Goal: Task Accomplishment & Management: Use online tool/utility

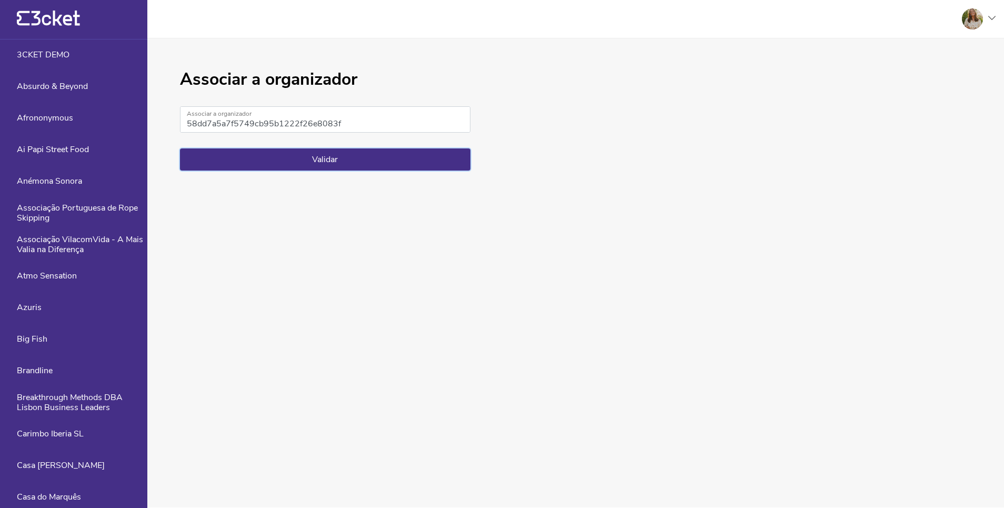
click at [358, 170] on button "Validar" at bounding box center [325, 159] width 290 height 22
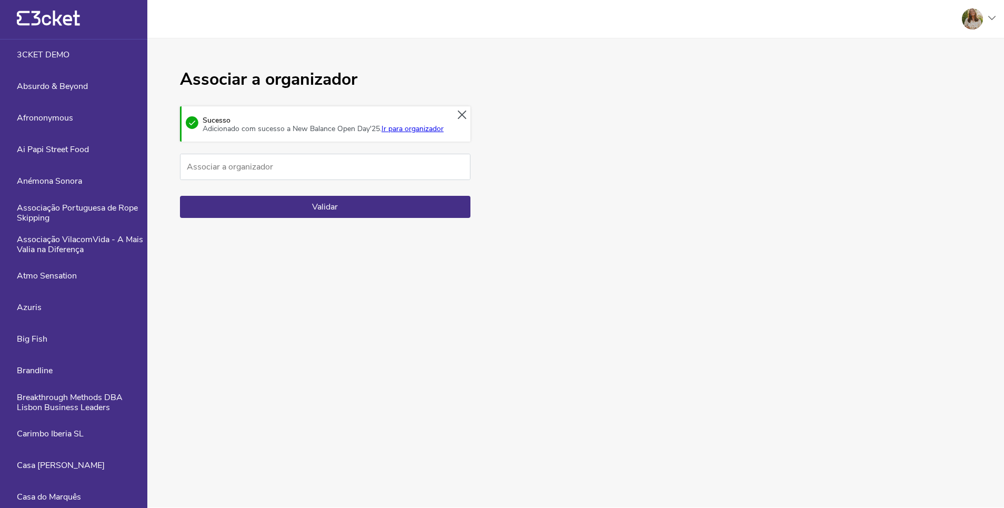
click at [382, 134] on link "Ir para organizador" at bounding box center [413, 129] width 62 height 10
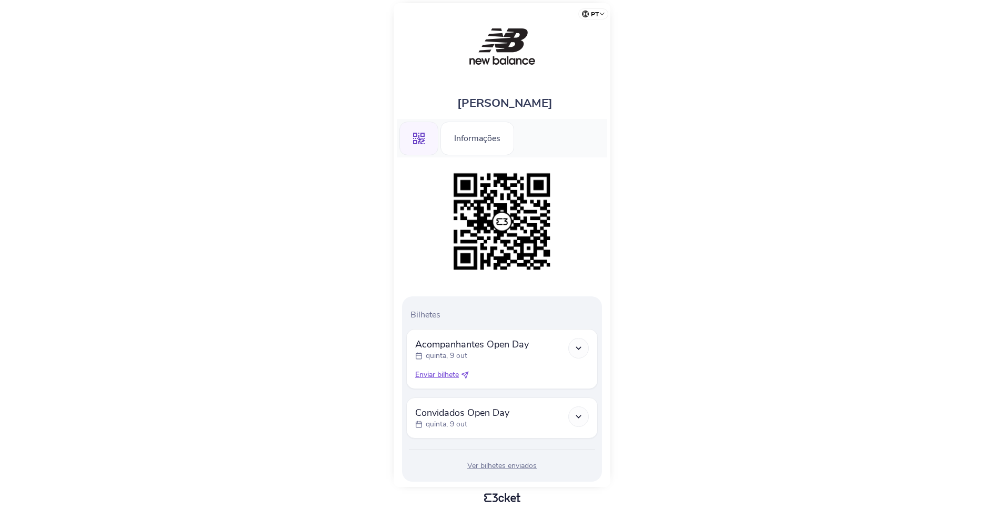
click at [441, 376] on span "Enviar bilhete" at bounding box center [437, 374] width 44 height 11
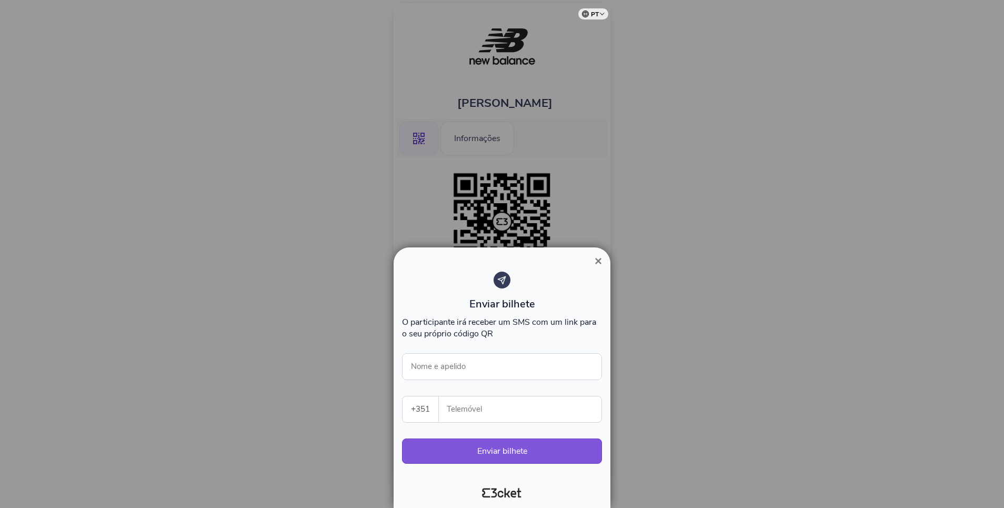
click at [597, 259] on span "×" at bounding box center [598, 261] width 7 height 14
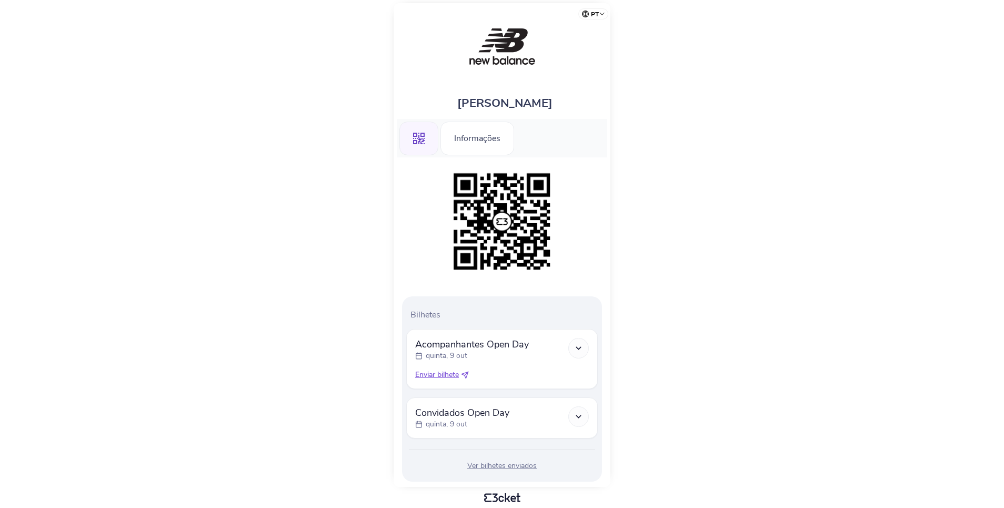
click at [575, 417] on icon at bounding box center [578, 416] width 9 height 9
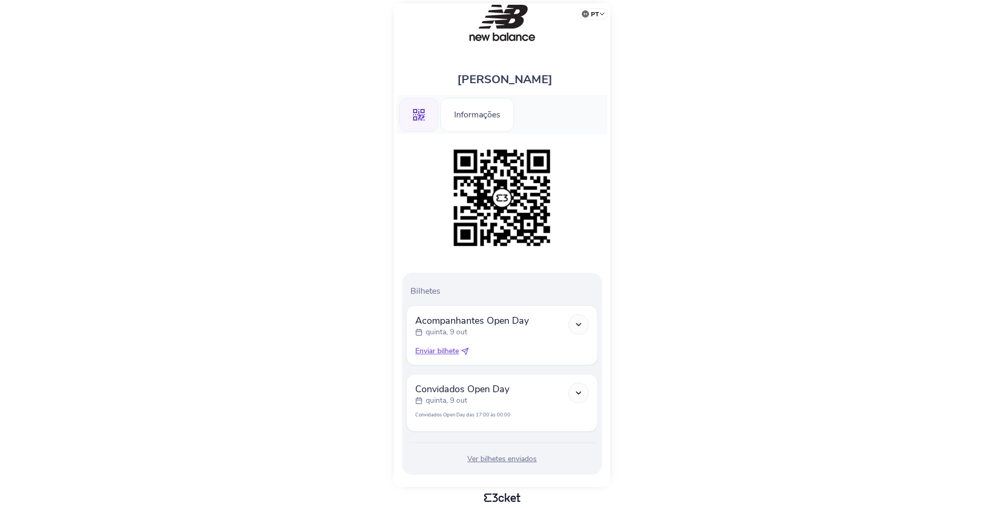
click at [574, 396] on icon at bounding box center [578, 392] width 9 height 9
click at [579, 394] on icon at bounding box center [578, 392] width 9 height 9
click at [579, 330] on div at bounding box center [578, 324] width 21 height 21
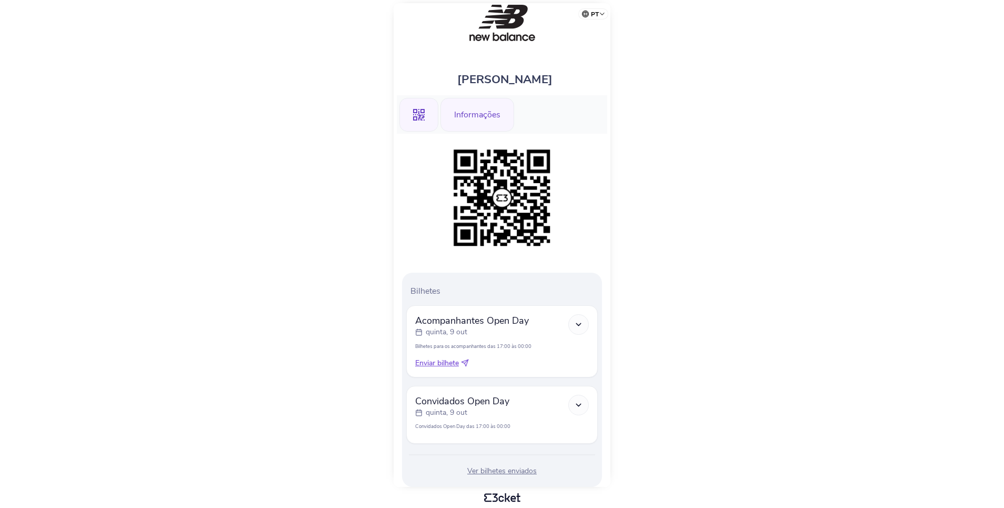
click at [481, 111] on div "Informações" at bounding box center [477, 115] width 74 height 34
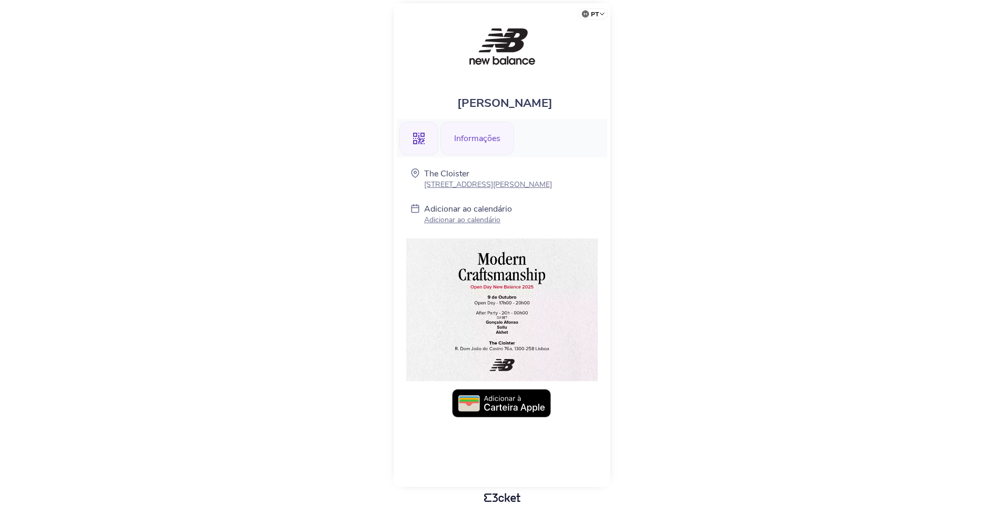
click at [419, 143] on icon at bounding box center [419, 139] width 12 height 12
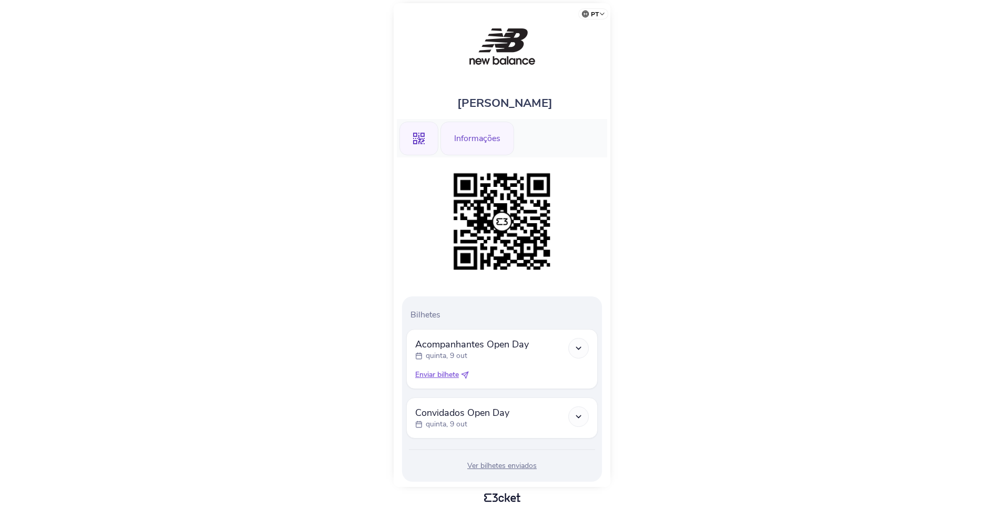
click at [469, 144] on div "Informações" at bounding box center [477, 139] width 74 height 34
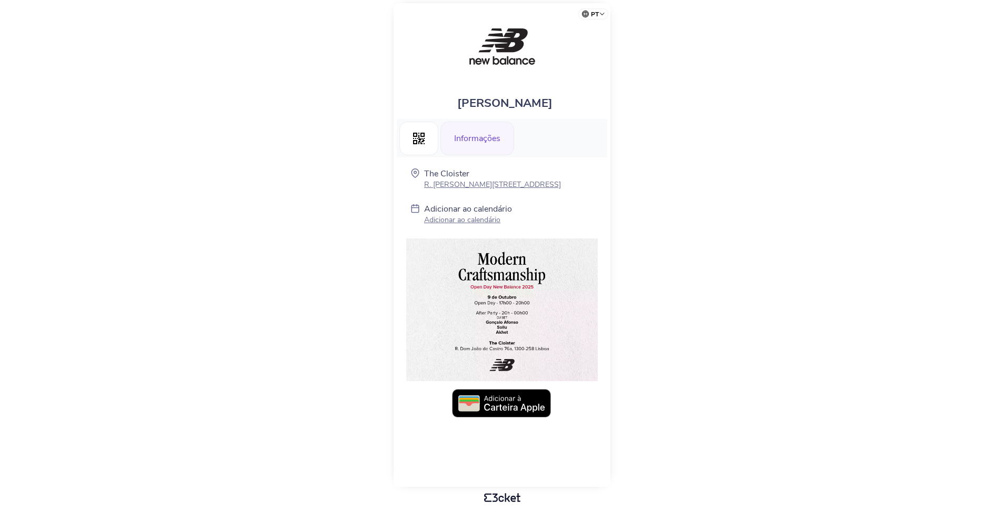
click at [474, 304] on img at bounding box center [502, 309] width 192 height 143
click at [425, 143] on div ".st0{fill-rule:evenodd;clip-rule:evenodd;}" at bounding box center [418, 139] width 39 height 34
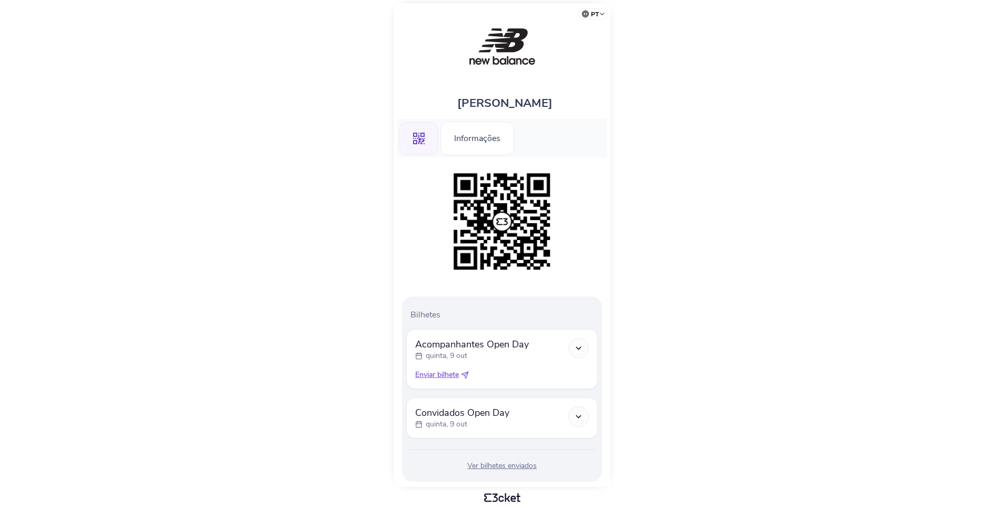
click at [577, 417] on icon at bounding box center [578, 416] width 9 height 9
click at [576, 416] on icon at bounding box center [578, 416] width 9 height 9
click at [488, 131] on div "Informações" at bounding box center [477, 139] width 74 height 34
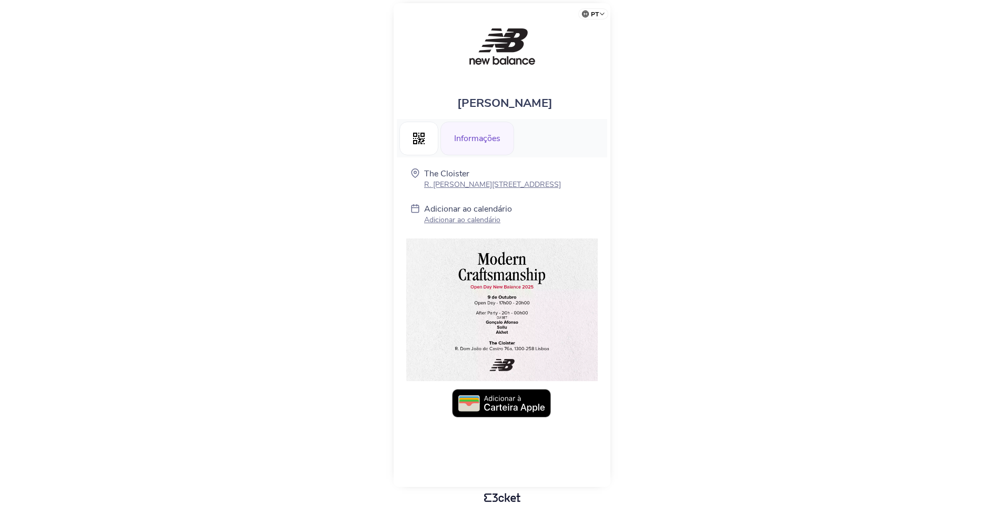
click at [445, 219] on p "Adicionar ao calendário" at bounding box center [468, 220] width 88 height 10
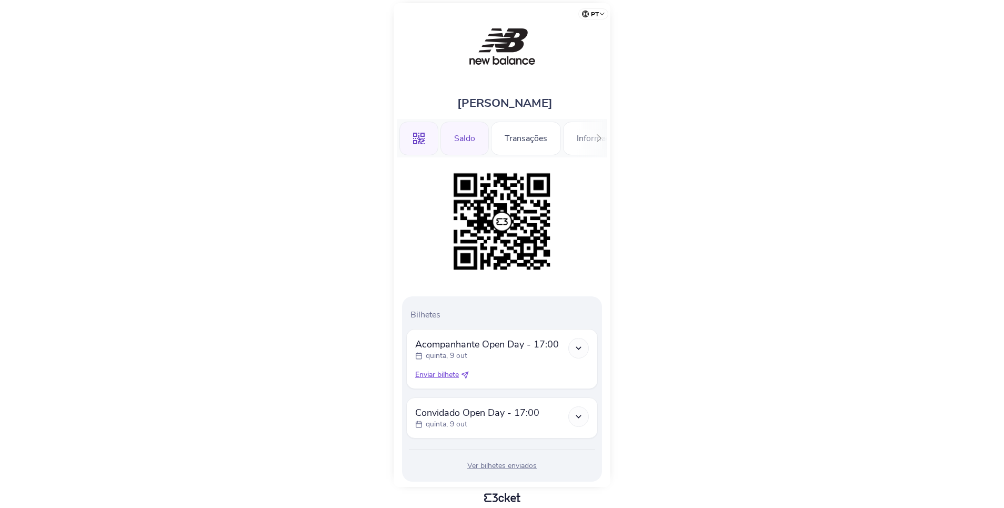
click at [456, 141] on div "Saldo" at bounding box center [464, 139] width 48 height 34
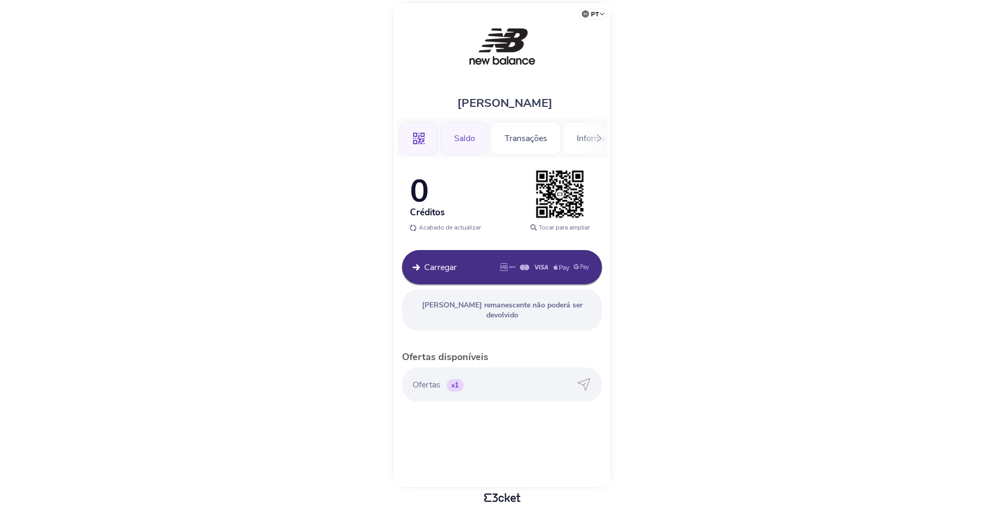
click at [414, 142] on icon at bounding box center [419, 139] width 12 height 12
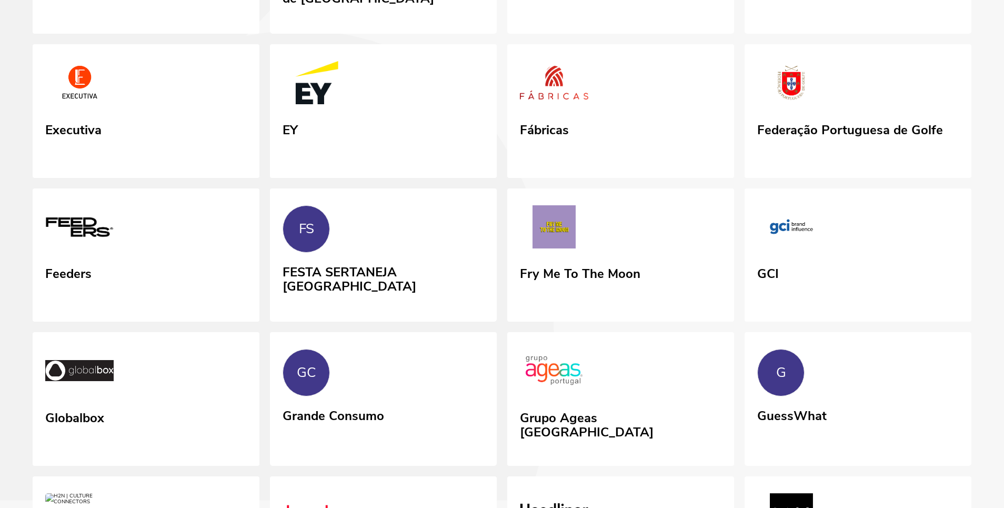
scroll to position [1082, 0]
